Goal: Task Accomplishment & Management: Use online tool/utility

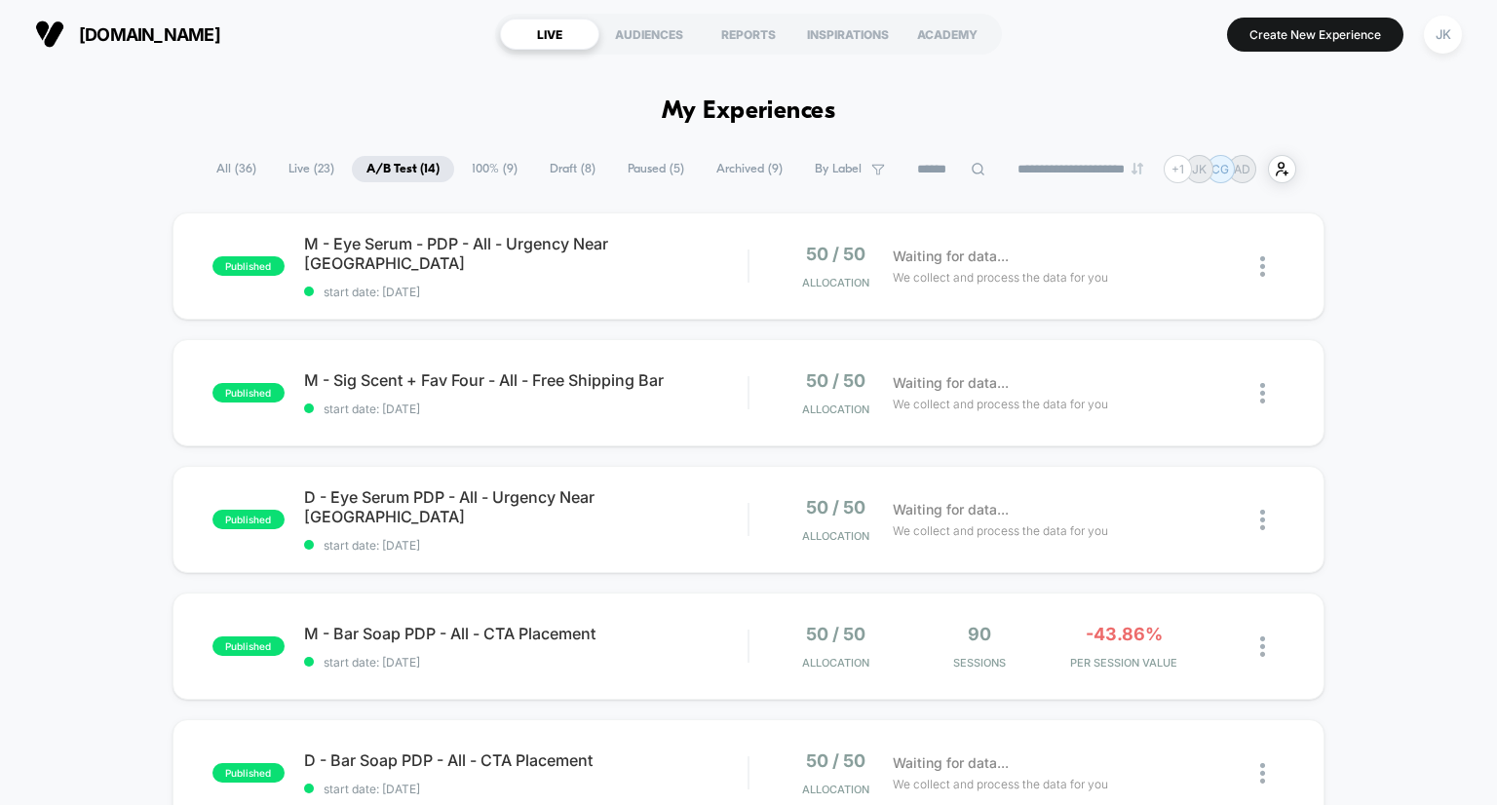
click at [557, 177] on span "Draft ( 8 )" at bounding box center [572, 169] width 75 height 26
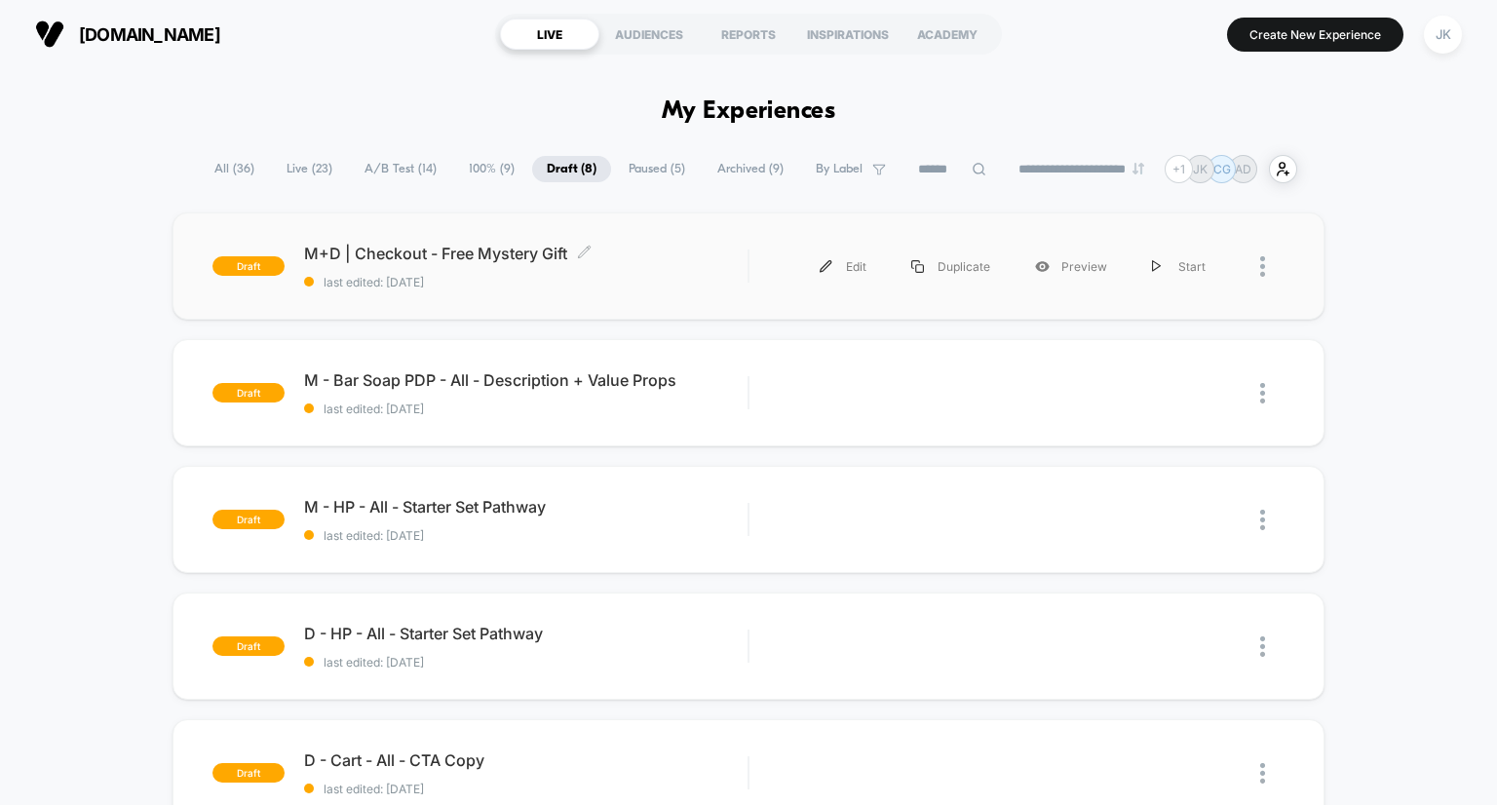
click at [455, 247] on span "M+D | Checkout - Free Mystery Gift Click to edit experience details" at bounding box center [526, 253] width 444 height 19
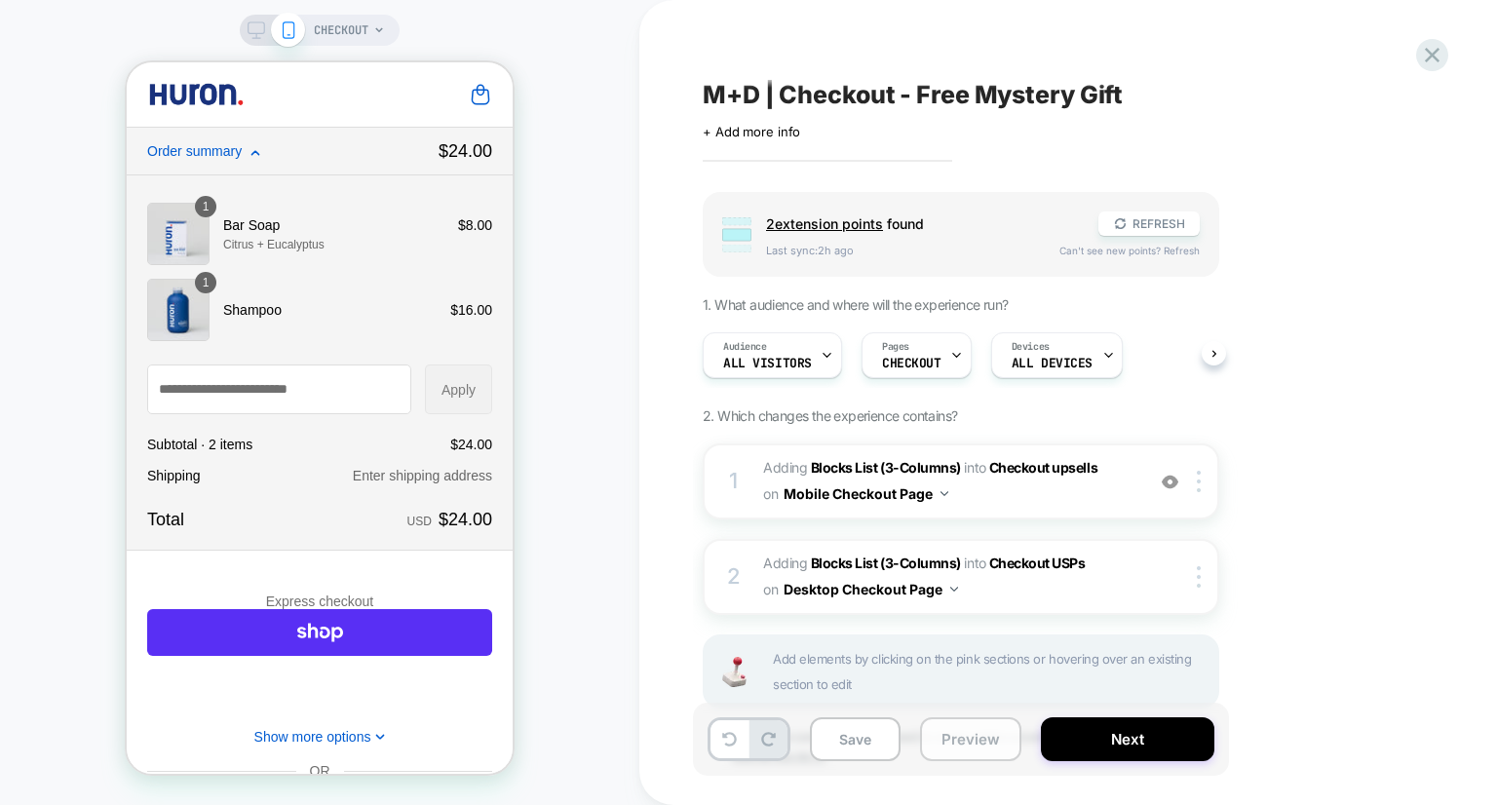
click at [951, 738] on button "Preview" at bounding box center [970, 739] width 101 height 44
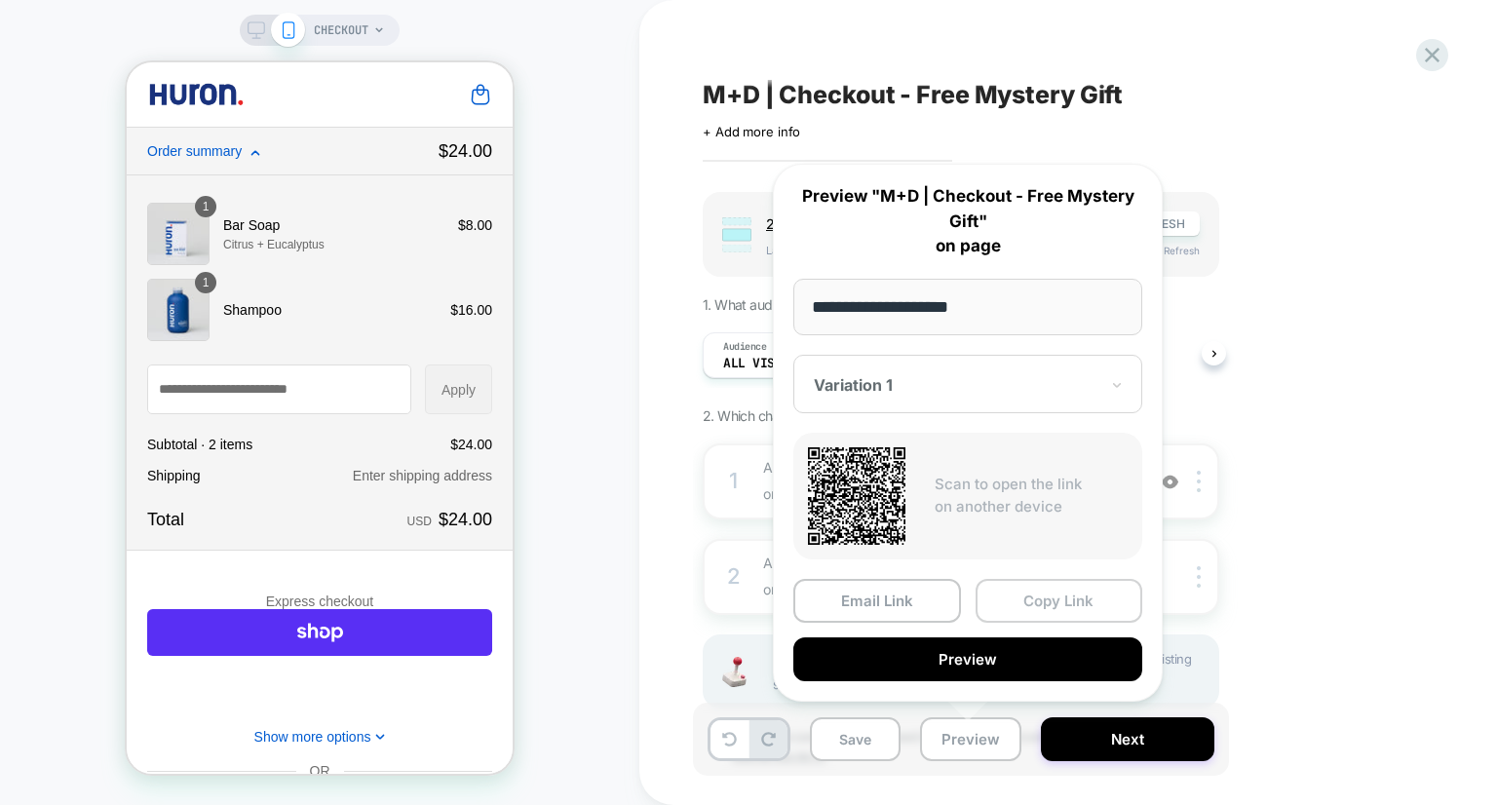
click at [1033, 597] on button "Copy Link" at bounding box center [1060, 601] width 168 height 44
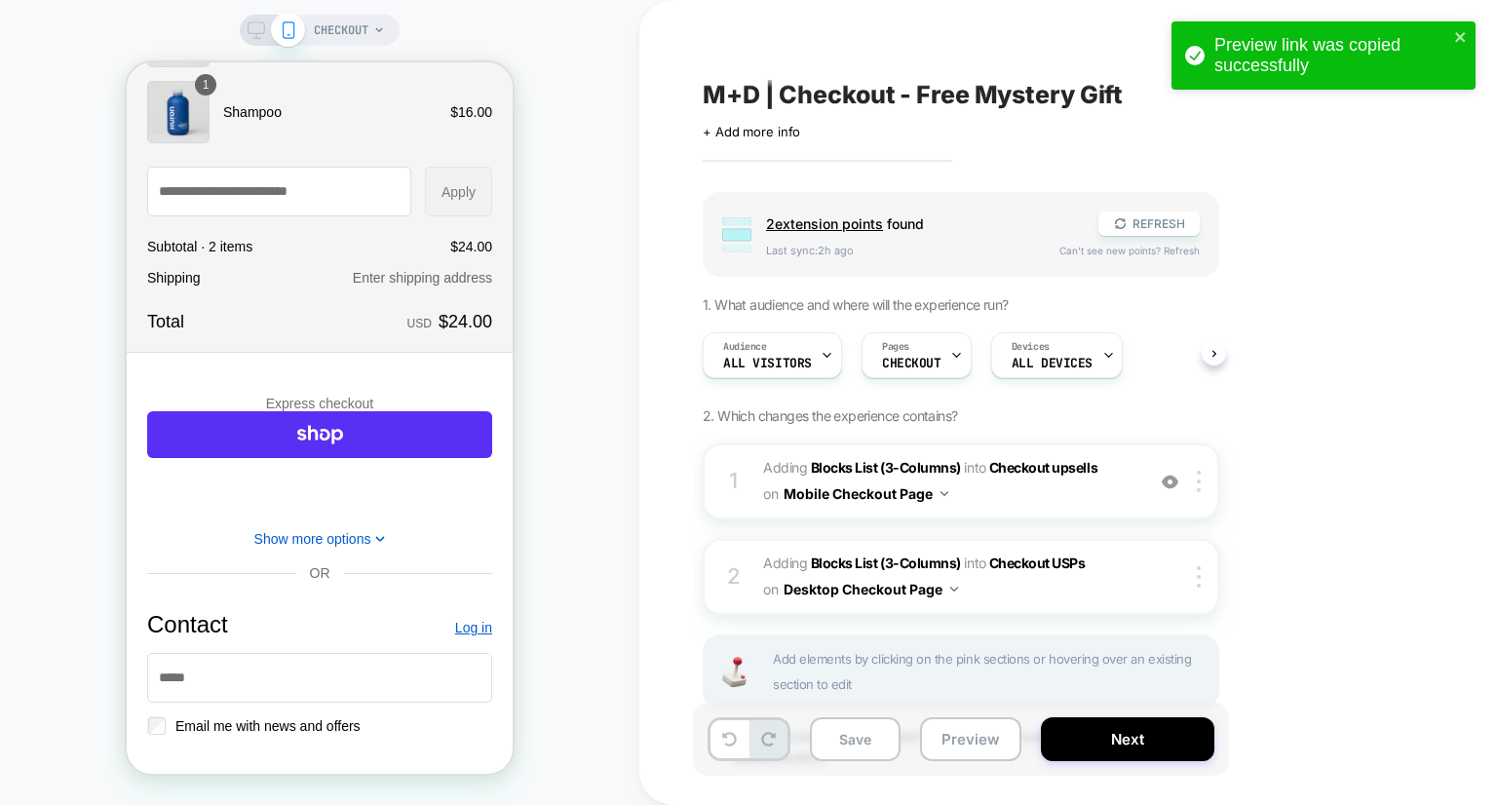
scroll to position [206, 0]
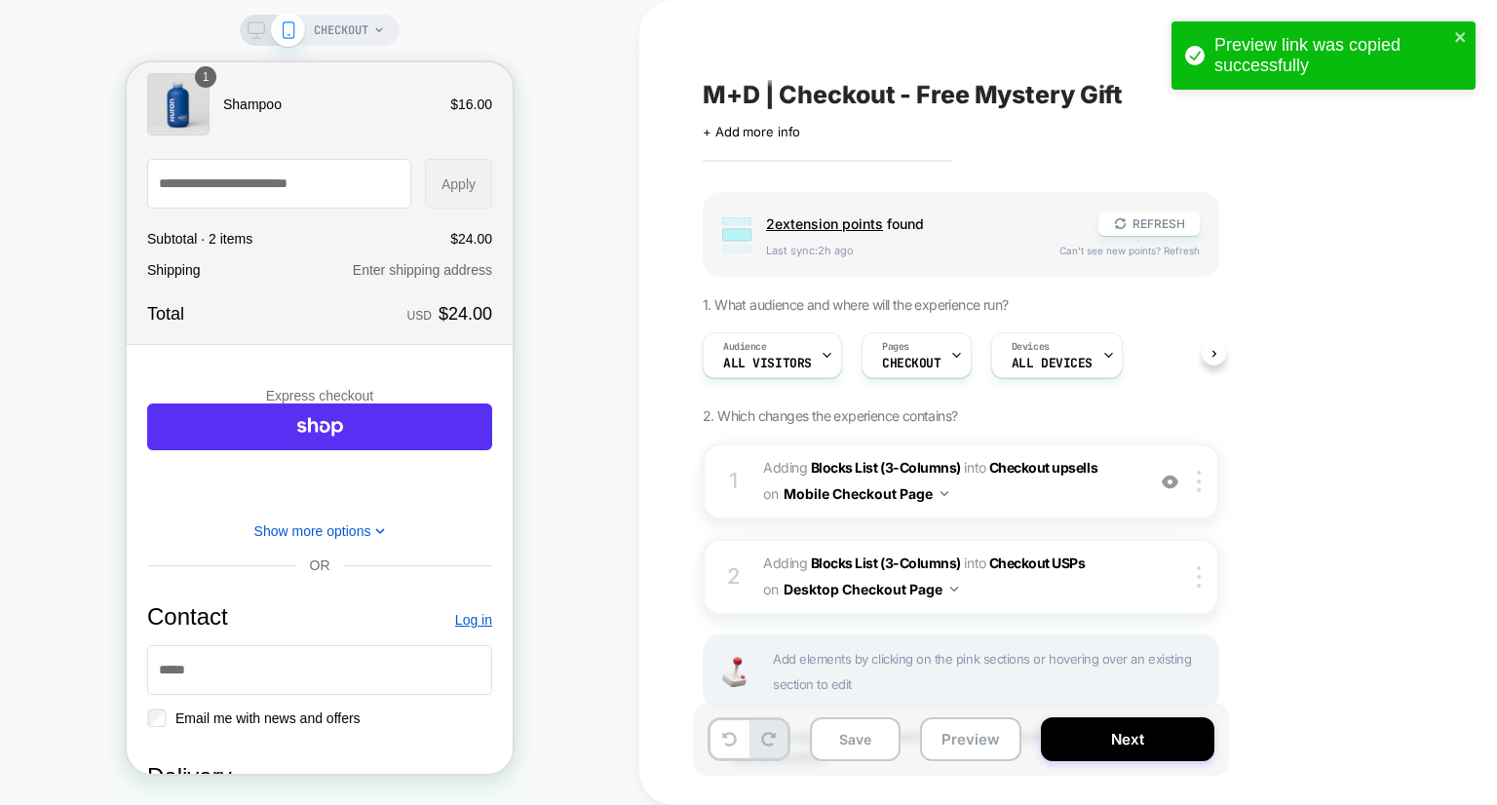
click at [589, 503] on div "CHECKOUT" at bounding box center [319, 402] width 639 height 766
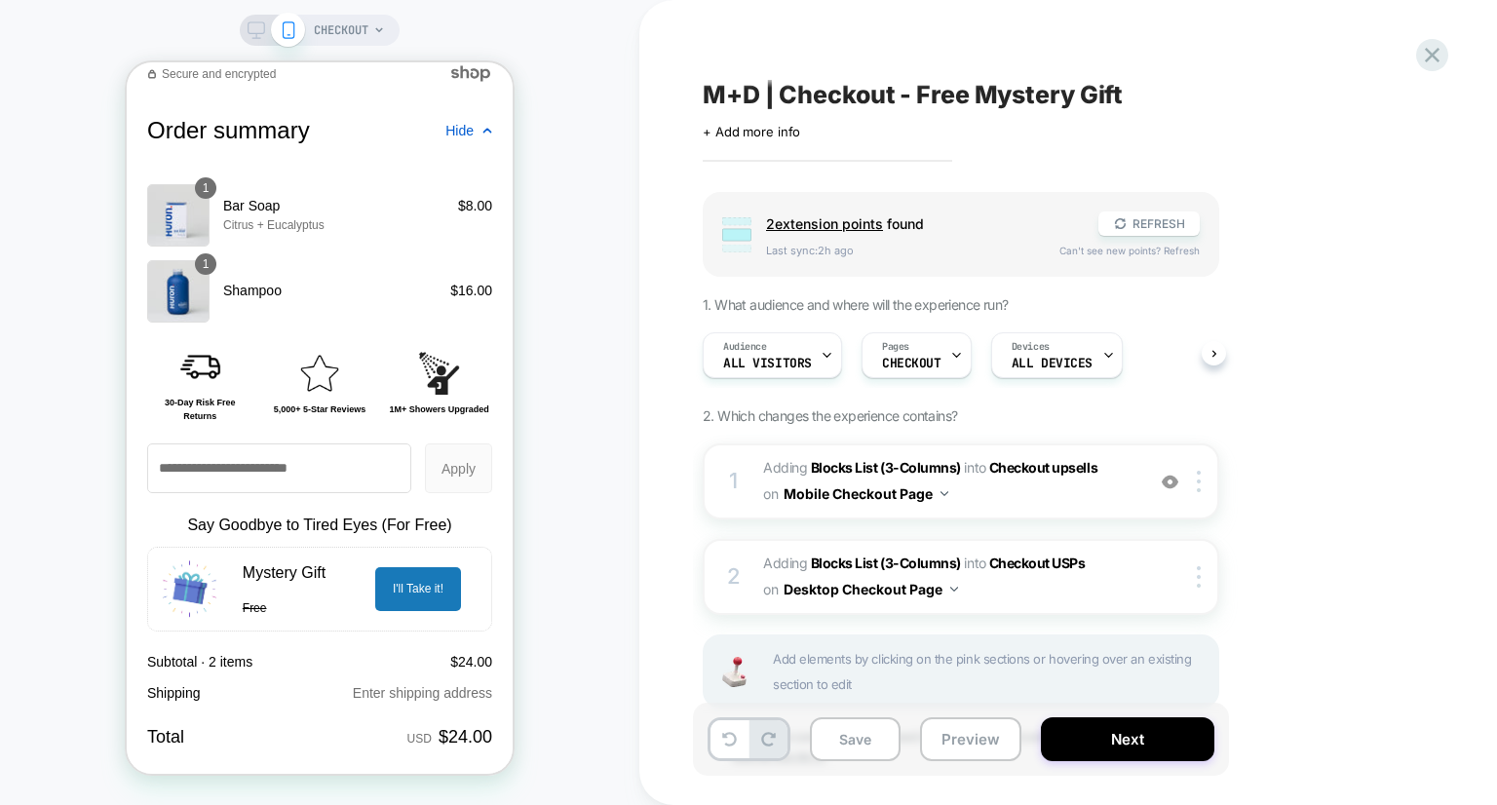
scroll to position [2455, 0]
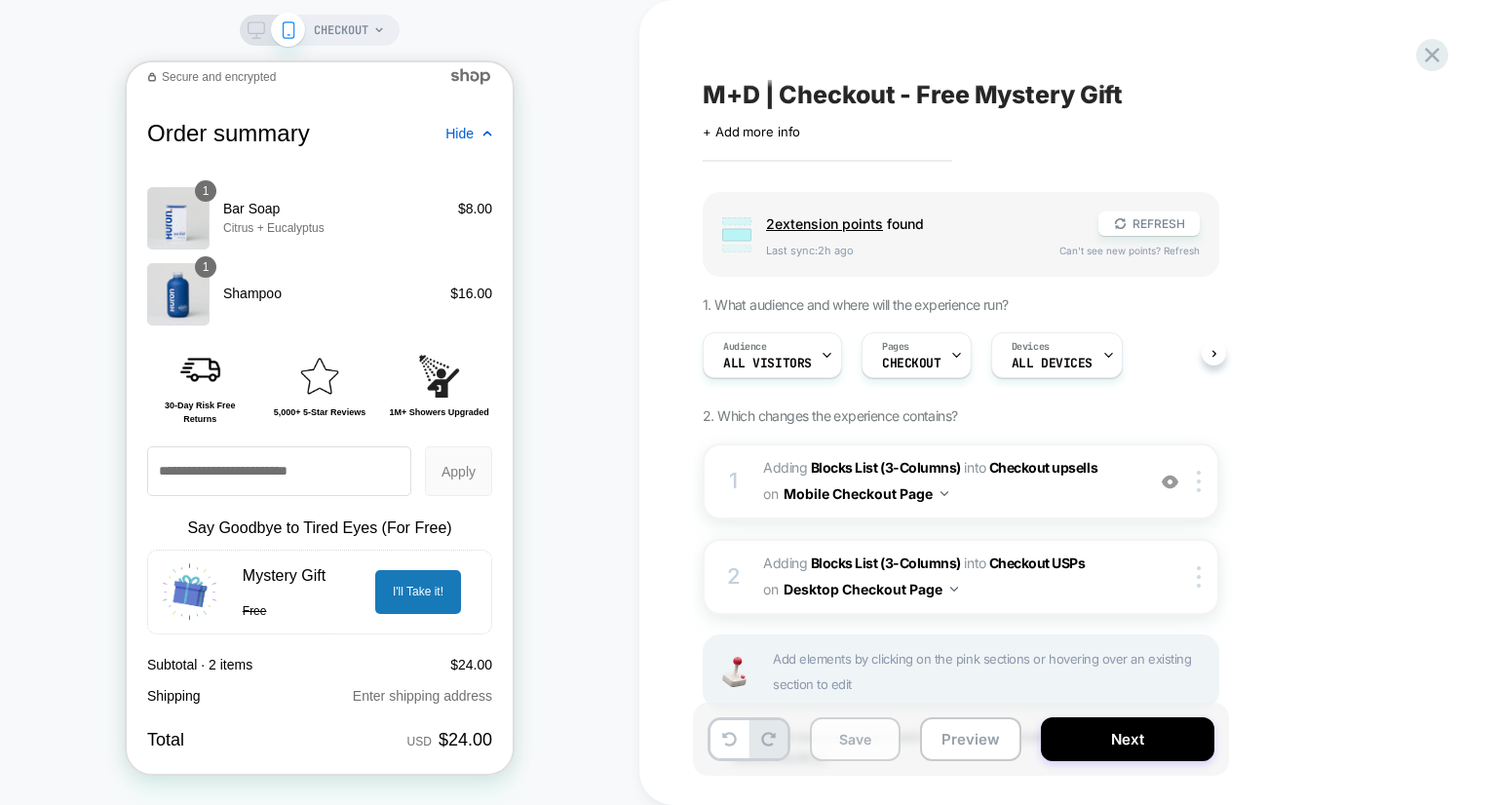
click at [866, 750] on button "Save" at bounding box center [855, 739] width 91 height 44
click at [1438, 56] on icon at bounding box center [1432, 55] width 26 height 26
